Goal: Find contact information: Find contact information

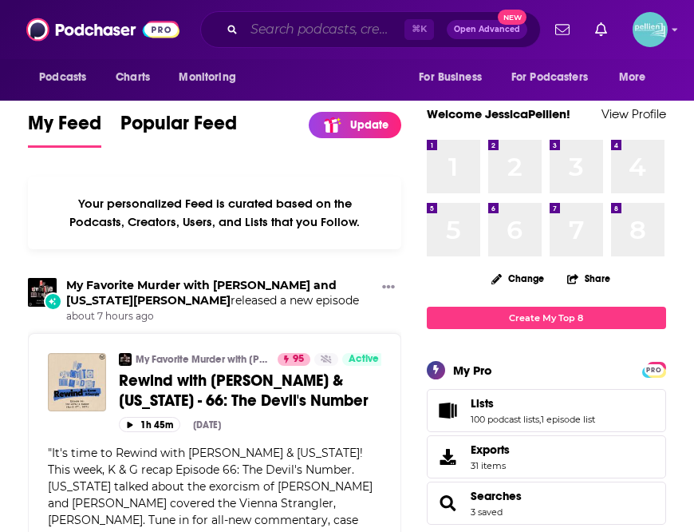
click at [283, 27] on input "Search podcasts, credits, & more..." at bounding box center [324, 30] width 160 height 26
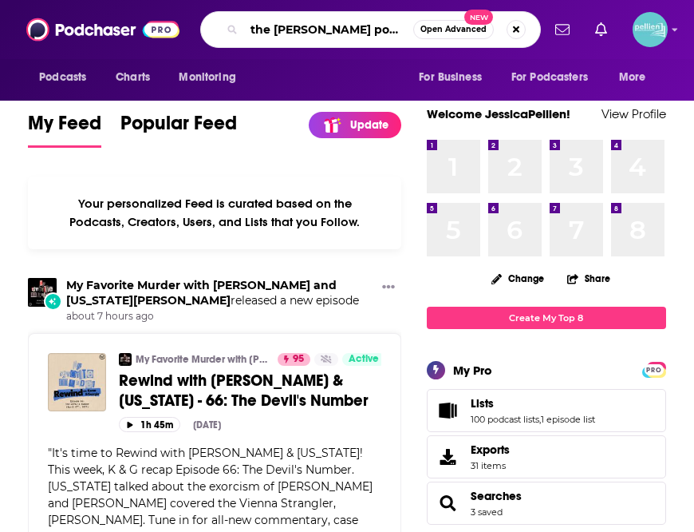
type input "the [PERSON_NAME] podcas"
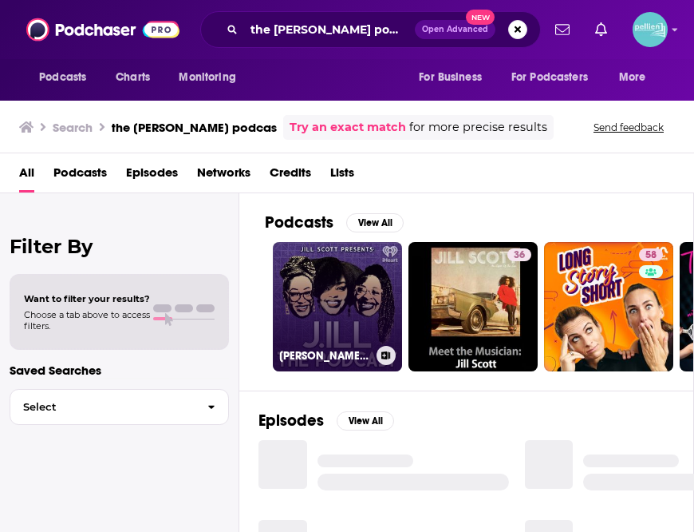
click at [355, 272] on link "[PERSON_NAME] Presents: [PERSON_NAME]ill the Podcast" at bounding box center [337, 306] width 129 height 129
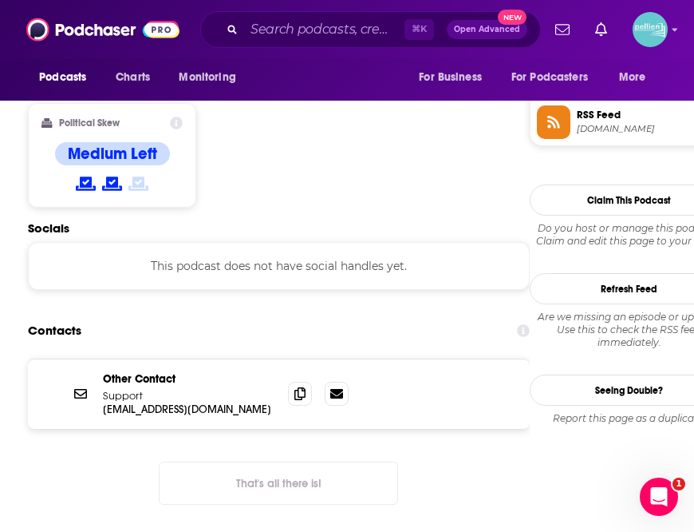
scroll to position [1293, 0]
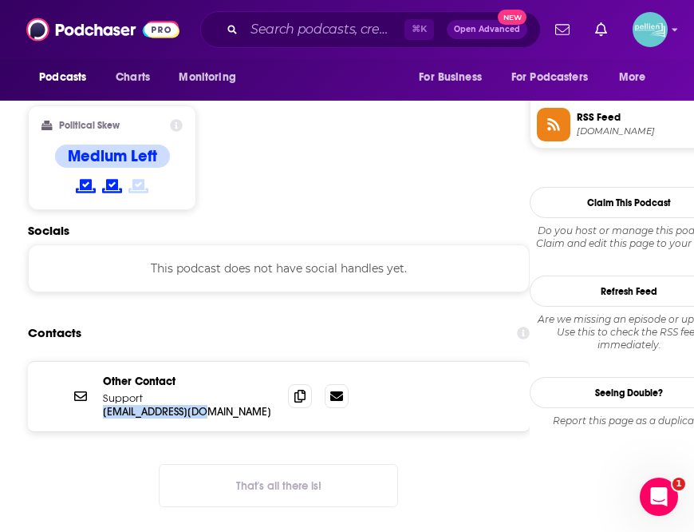
drag, startPoint x: 100, startPoint y: 368, endPoint x: 216, endPoint y: 375, distance: 116.8
click at [216, 375] on div "Other Contact Support [EMAIL_ADDRESS][DOMAIN_NAME] [EMAIL_ADDRESS][DOMAIN_NAME]" at bounding box center [279, 396] width 502 height 69
copy p "[EMAIL_ADDRESS][DOMAIN_NAME]"
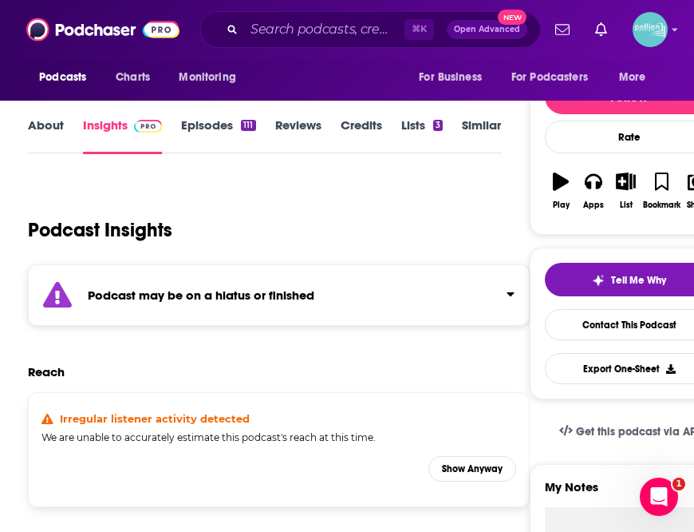
scroll to position [0, 0]
